Goal: Information Seeking & Learning: Learn about a topic

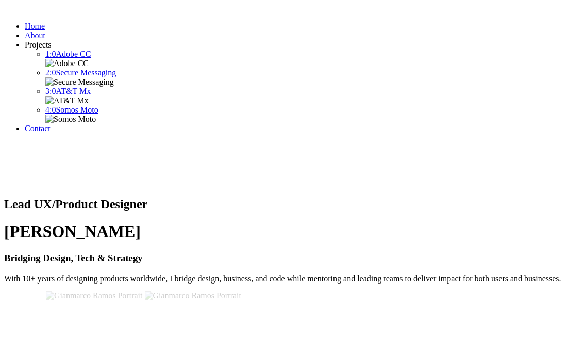
click at [534, 15] on header "Resume Home About Projects 1:0 Adobe CC 2:0 Secure Messaging 3:0 AT&T Mx 4:0 So…" at bounding box center [284, 95] width 560 height 183
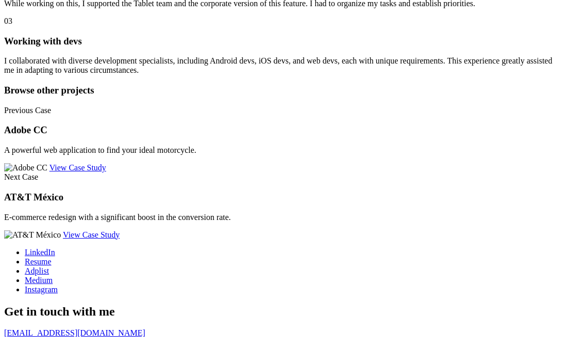
scroll to position [3801, 0]
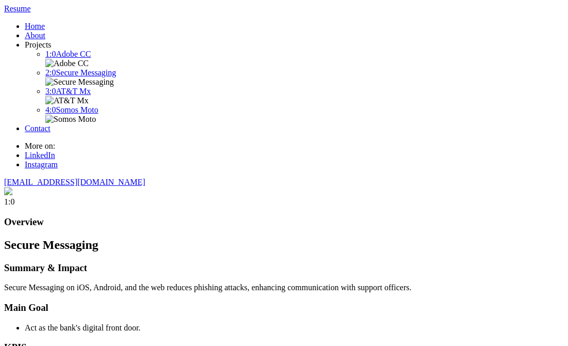
scroll to position [3801, 0]
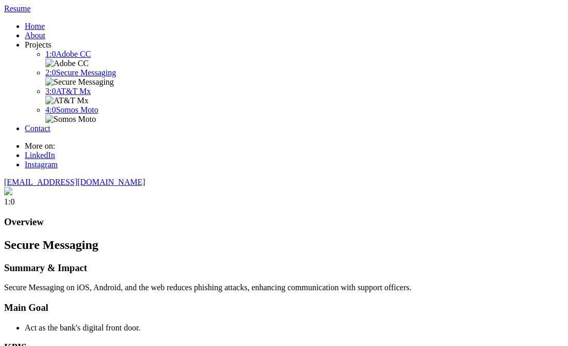
scroll to position [3801, 0]
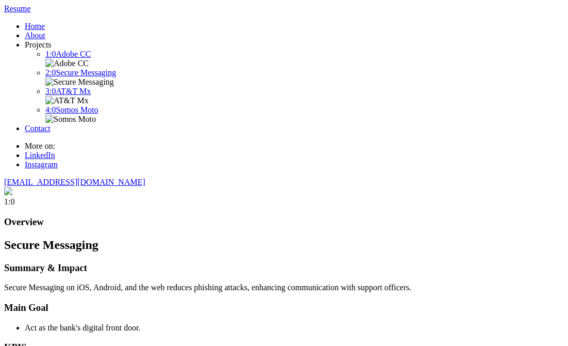
scroll to position [3879, 0]
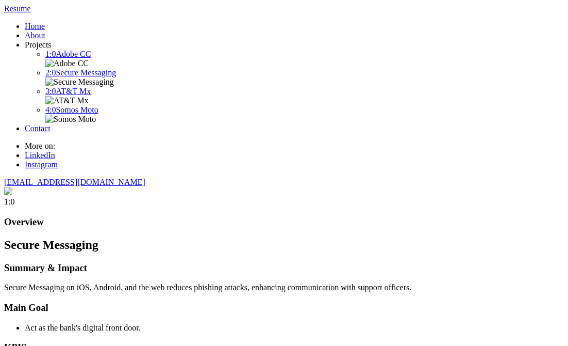
scroll to position [3879, 0]
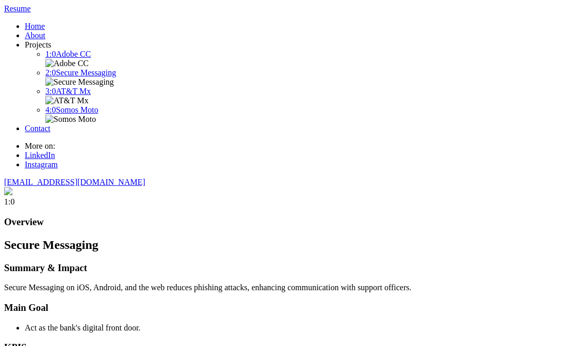
scroll to position [3868, 0]
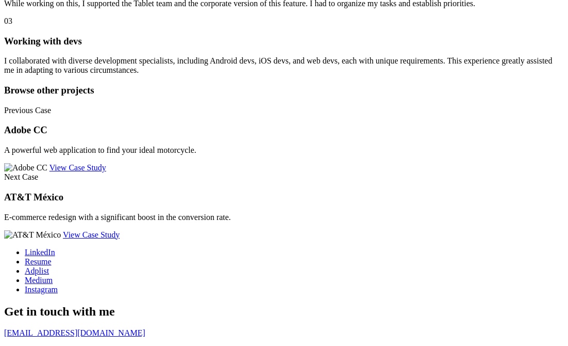
scroll to position [3895, 0]
